Goal: Transaction & Acquisition: Purchase product/service

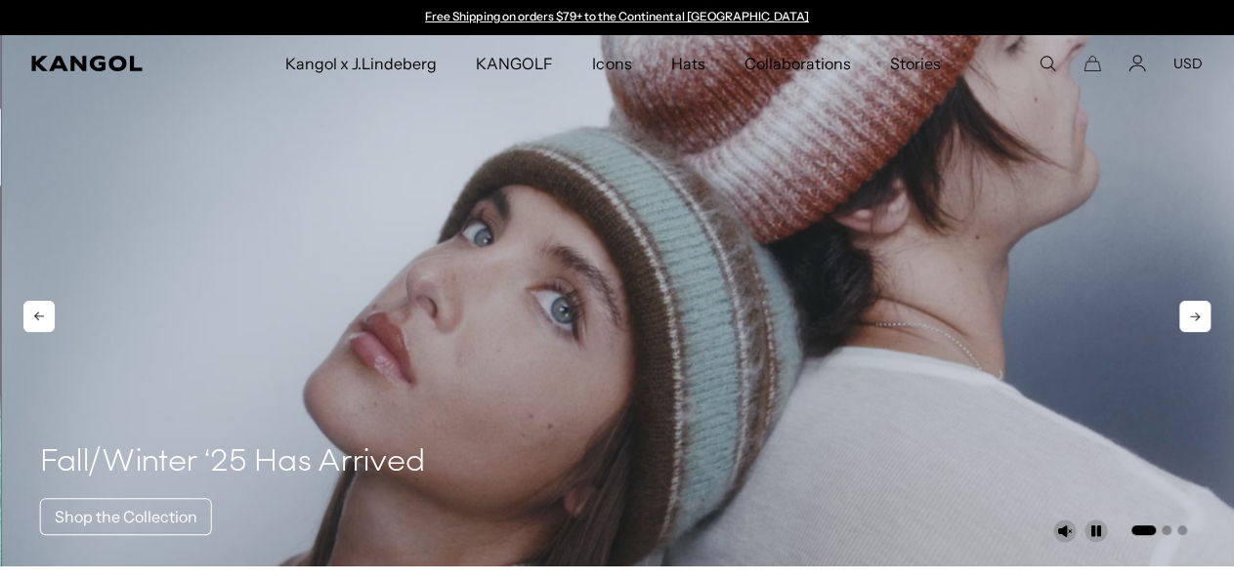
click at [1042, 177] on video "1 of 3" at bounding box center [618, 300] width 1234 height 531
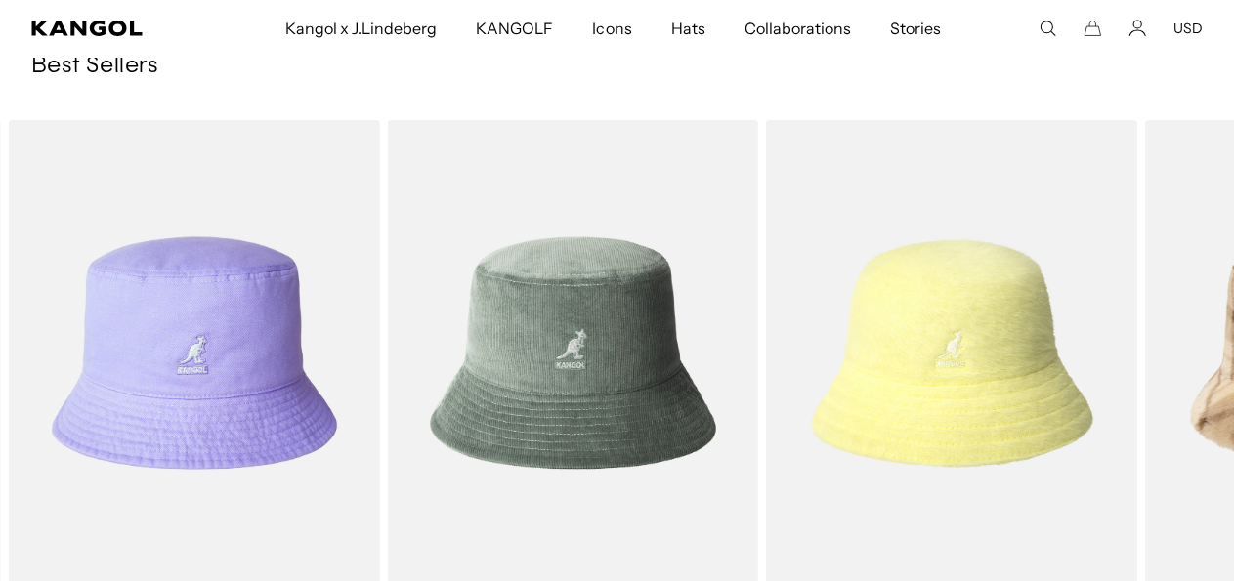
scroll to position [0, 402]
click at [1185, 410] on icon at bounding box center [1187, 412] width 10 height 9
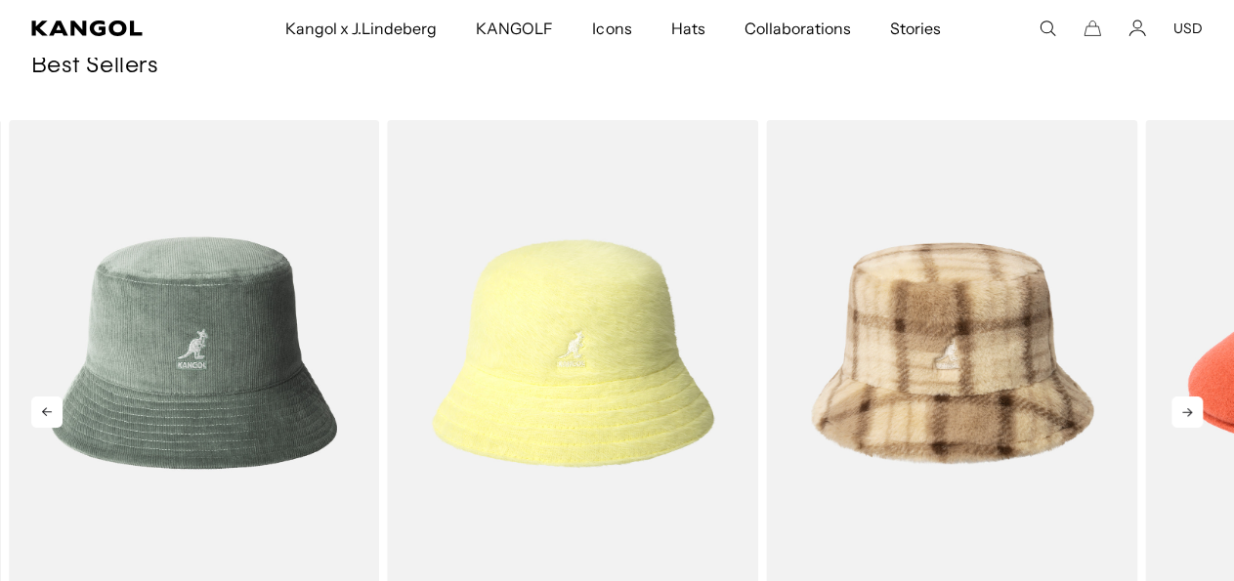
scroll to position [0, 0]
click at [1185, 410] on icon at bounding box center [1187, 412] width 10 height 9
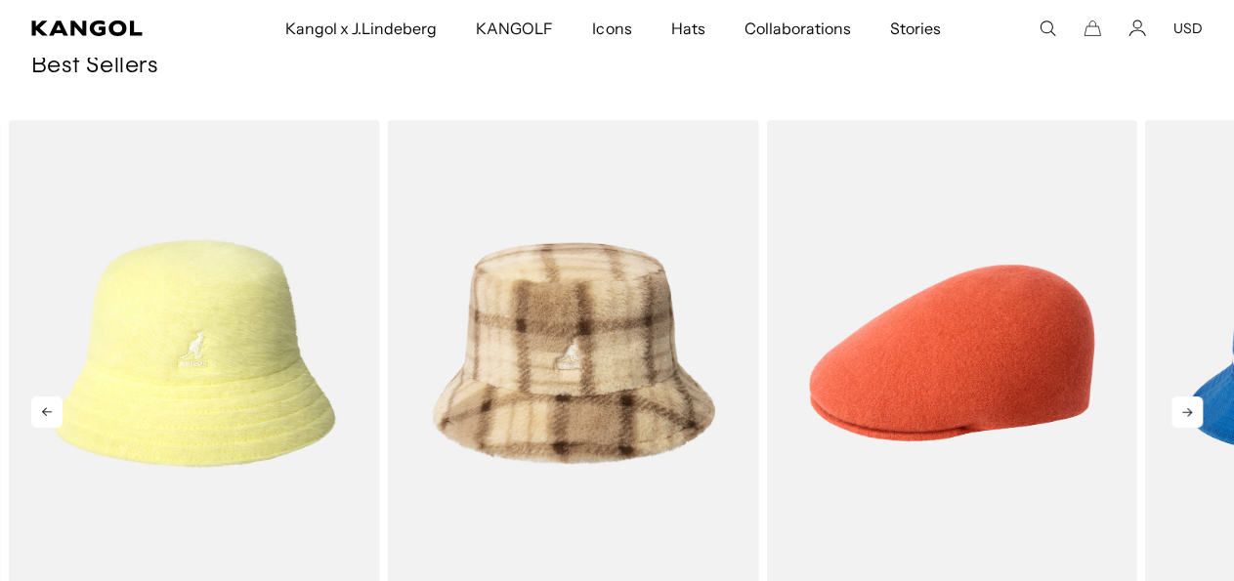
click at [1180, 411] on icon at bounding box center [1186, 412] width 31 height 31
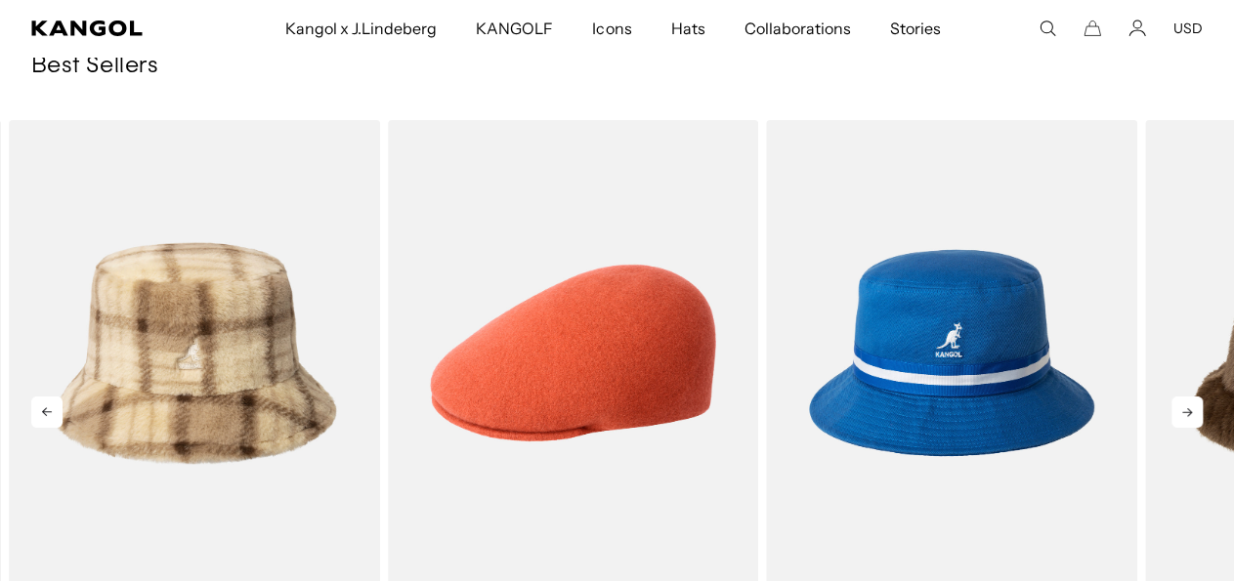
click at [1180, 411] on icon at bounding box center [1186, 412] width 31 height 31
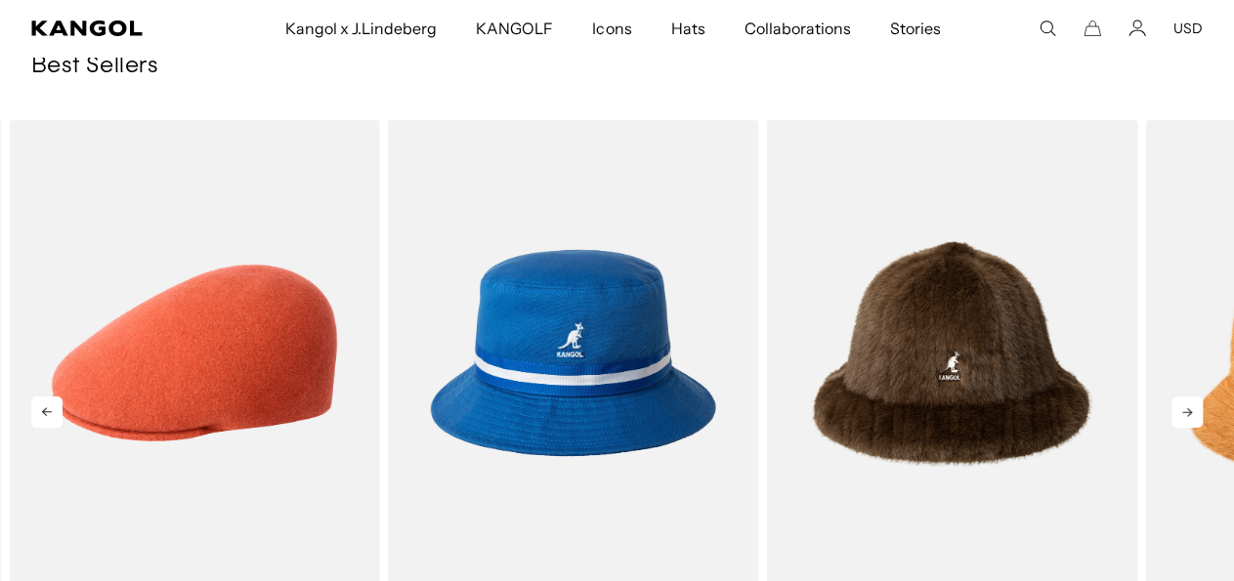
scroll to position [0, 402]
click at [1180, 411] on icon at bounding box center [1186, 412] width 31 height 31
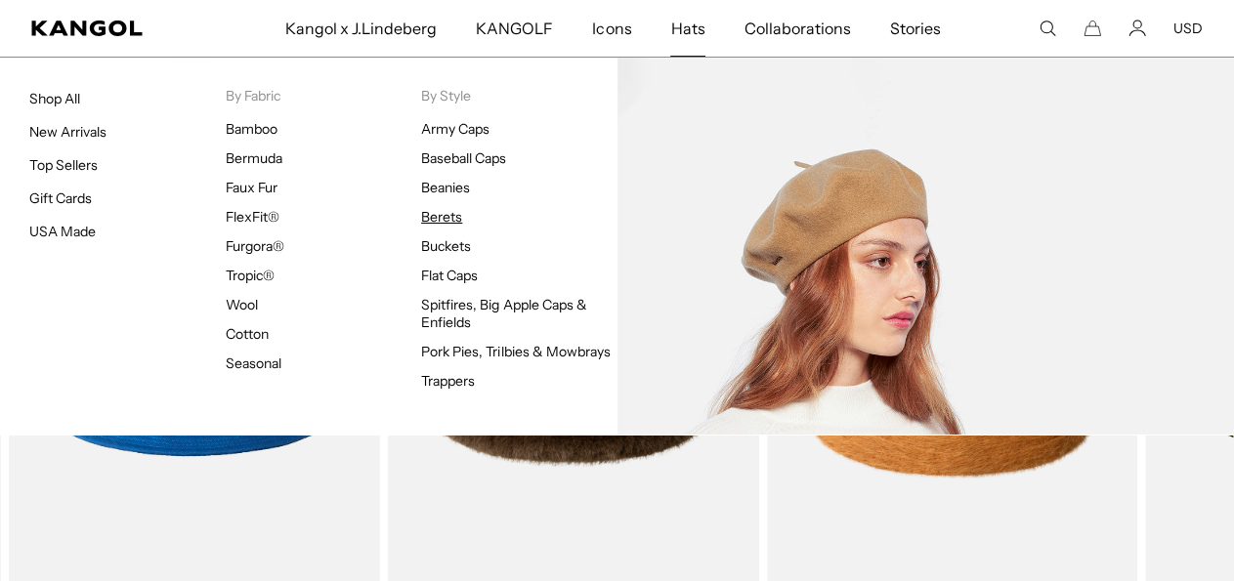
click at [443, 218] on link "Berets" at bounding box center [441, 217] width 41 height 18
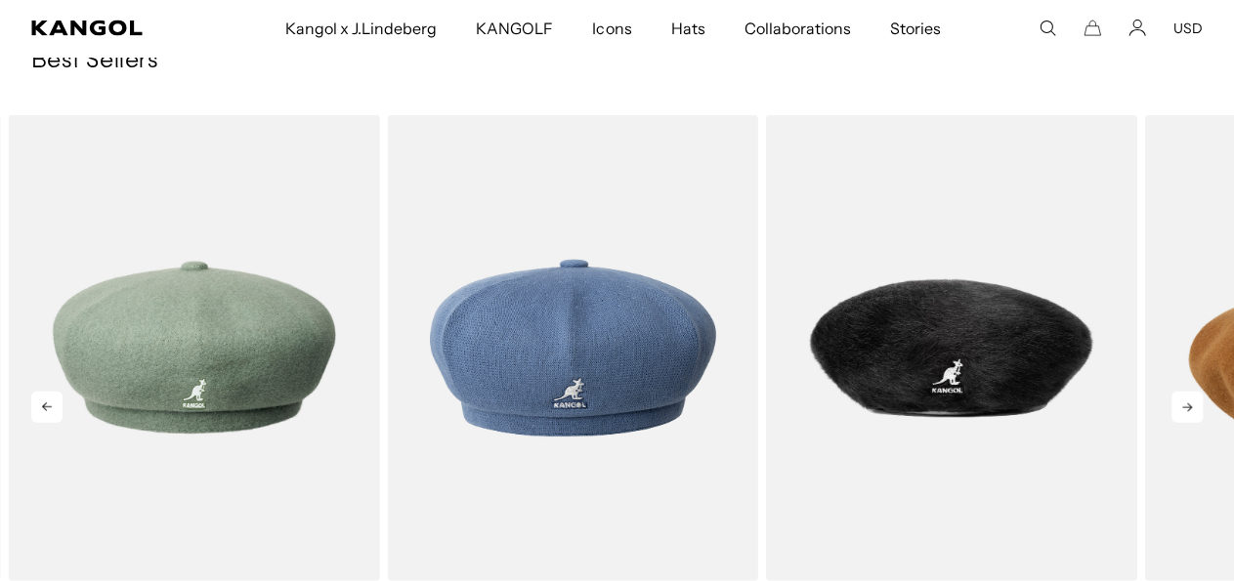
click at [1185, 415] on icon at bounding box center [1186, 407] width 31 height 31
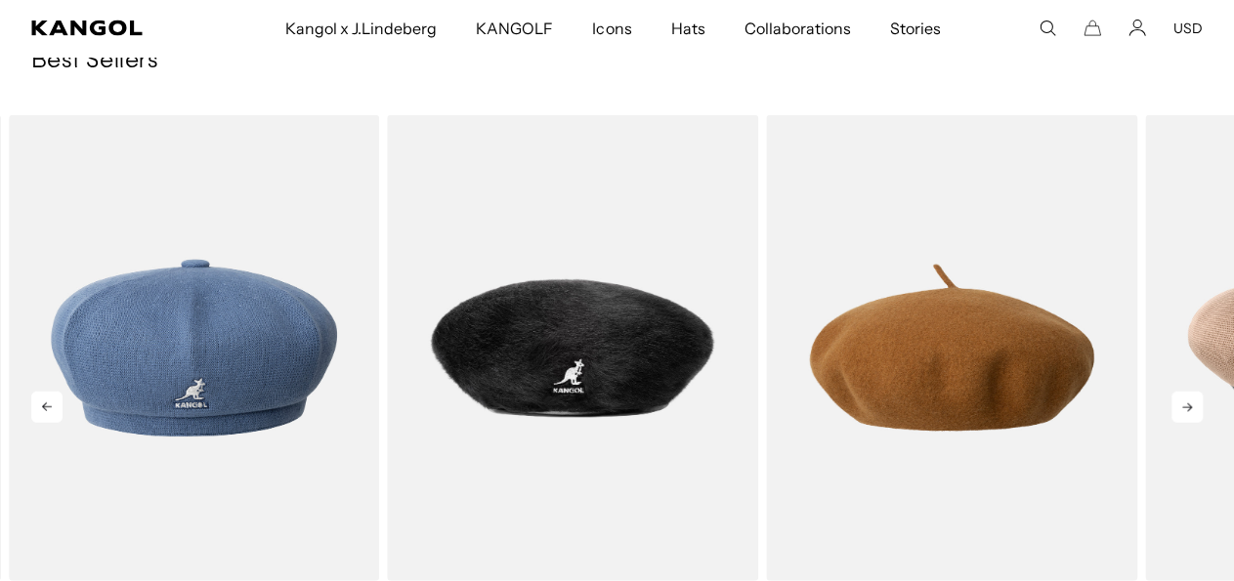
click at [1185, 415] on icon at bounding box center [1186, 407] width 31 height 31
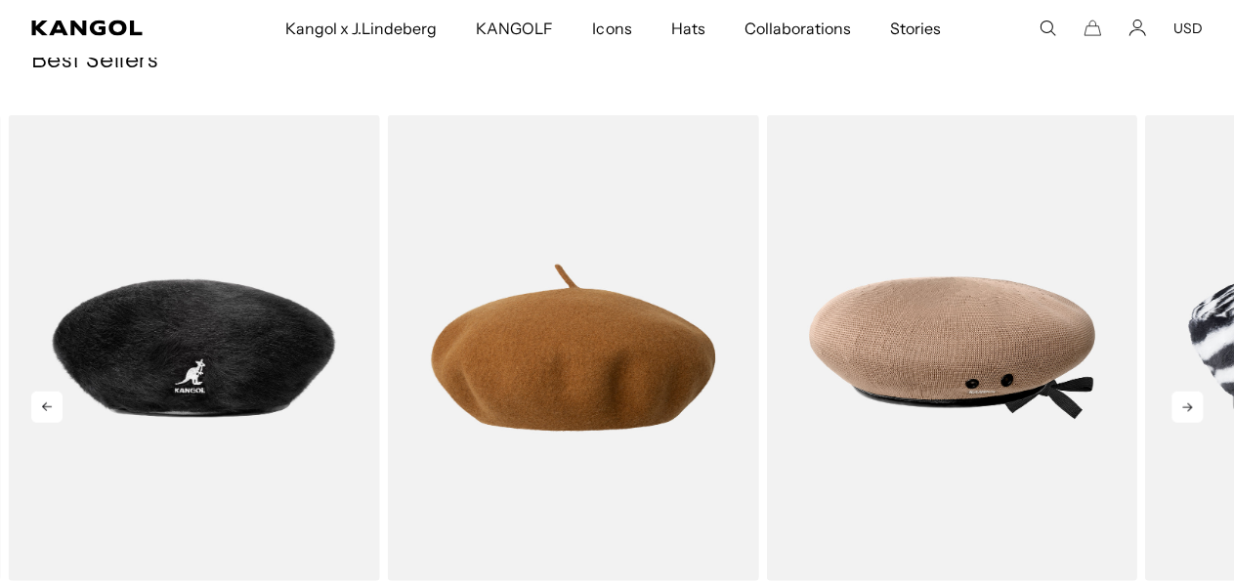
click at [1185, 415] on icon at bounding box center [1186, 407] width 31 height 31
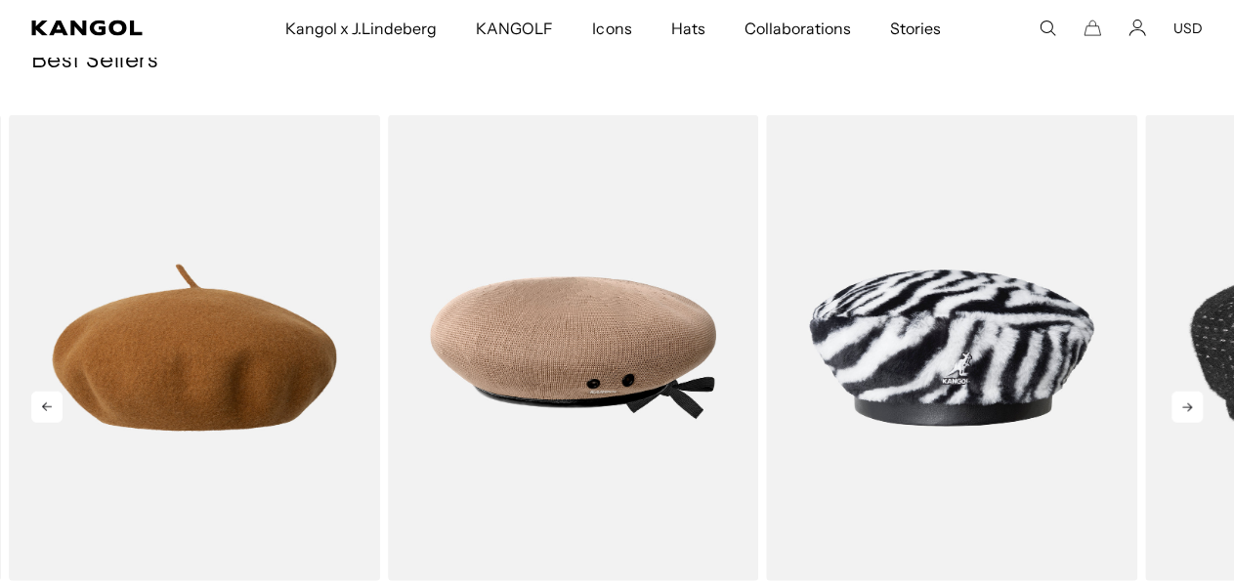
click at [1185, 415] on icon at bounding box center [1186, 407] width 31 height 31
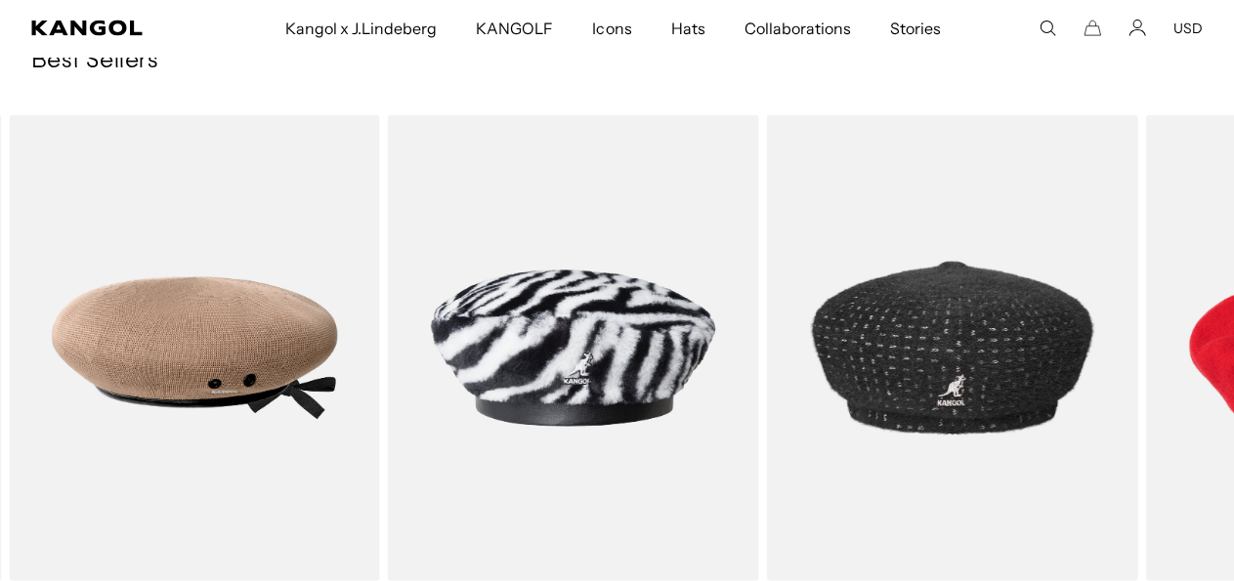
scroll to position [0, 402]
